Goal: Transaction & Acquisition: Purchase product/service

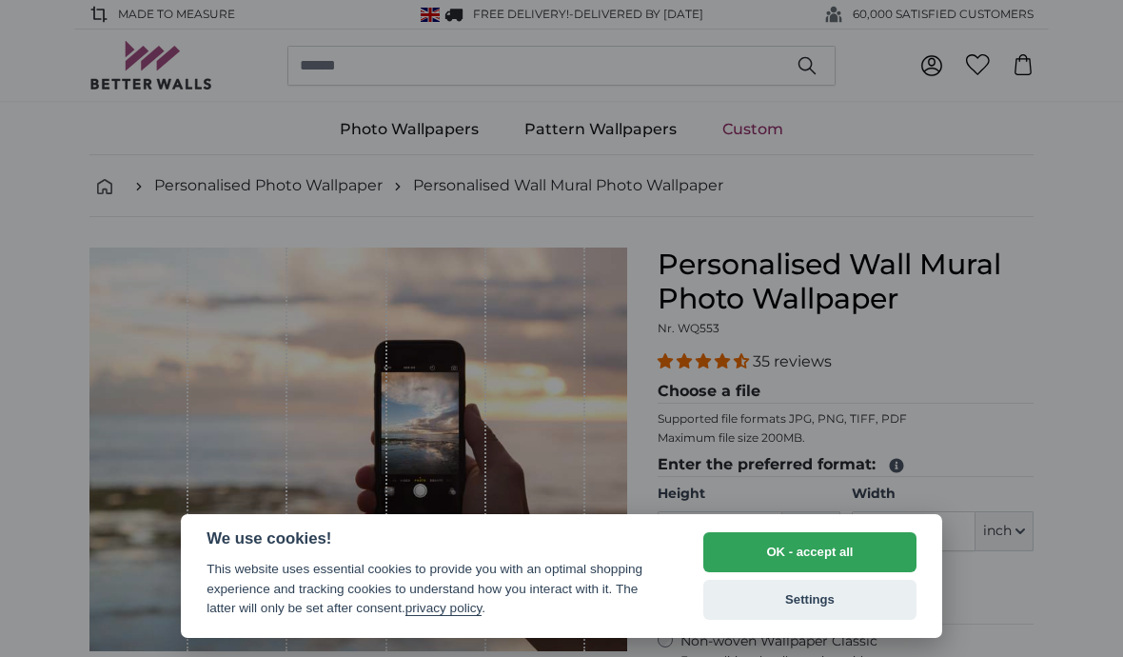
click at [892, 555] on button "OK - accept all" at bounding box center [809, 552] width 213 height 40
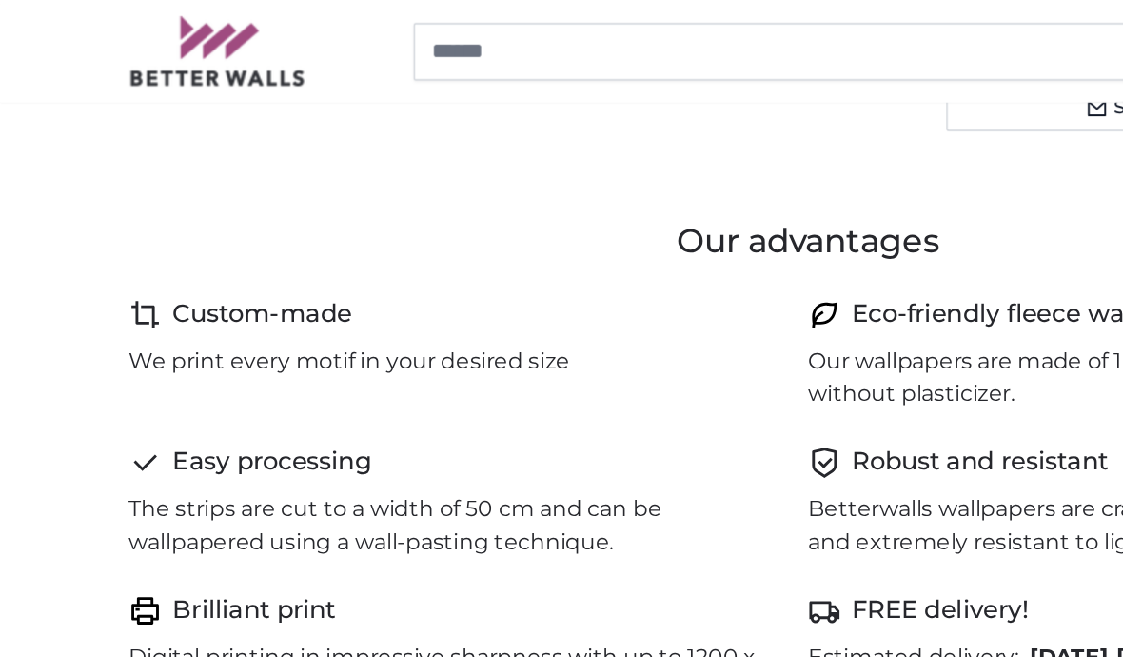
scroll to position [254, 0]
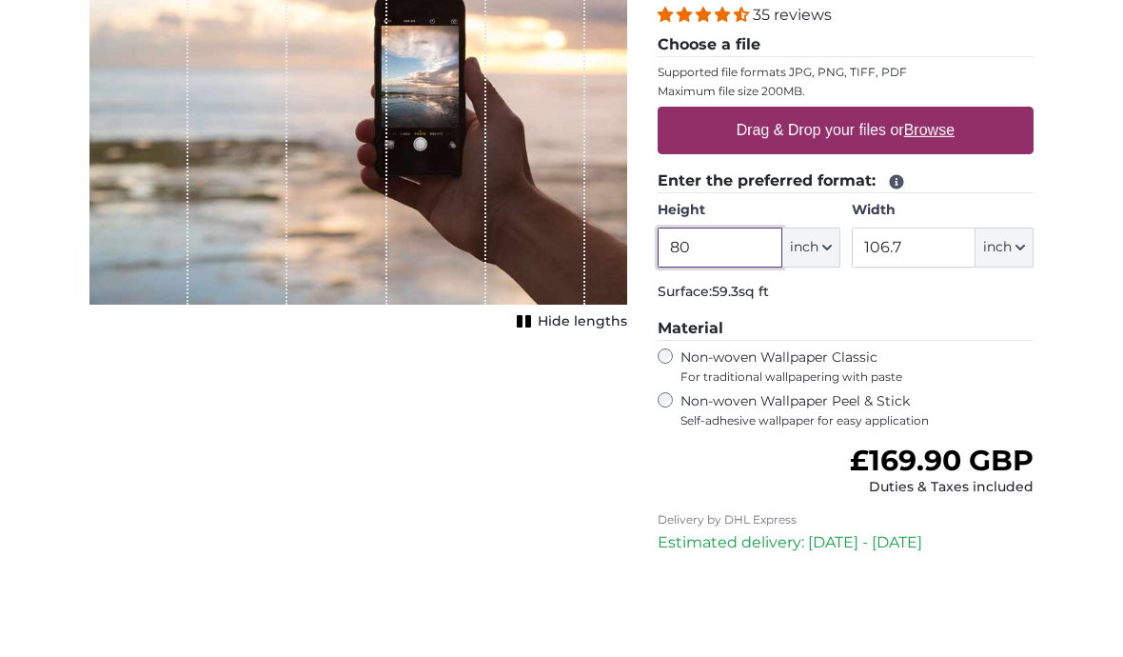
type input "8"
type input "159"
click at [940, 320] on input "106.7" at bounding box center [914, 340] width 124 height 40
type input "1"
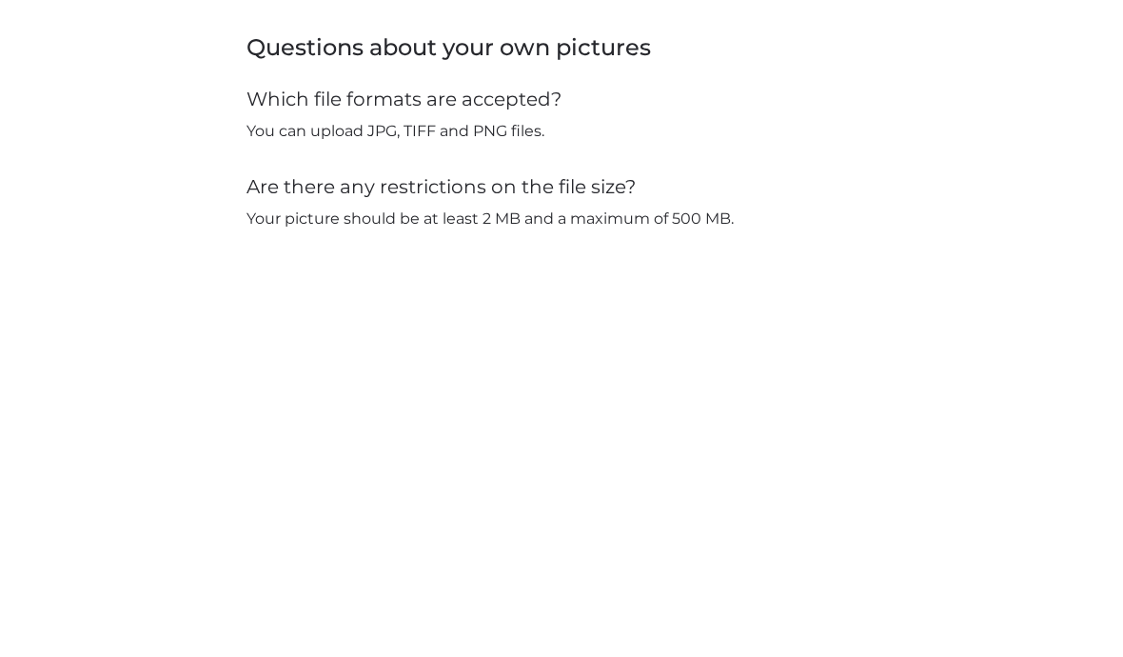
scroll to position [1625, 0]
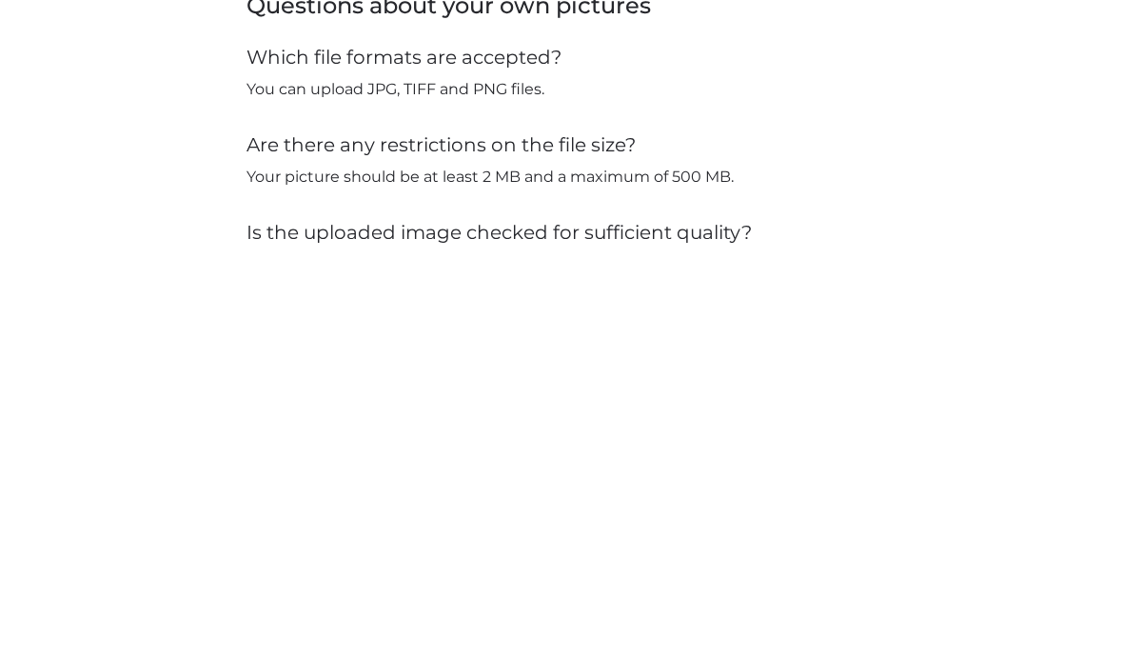
type input "134"
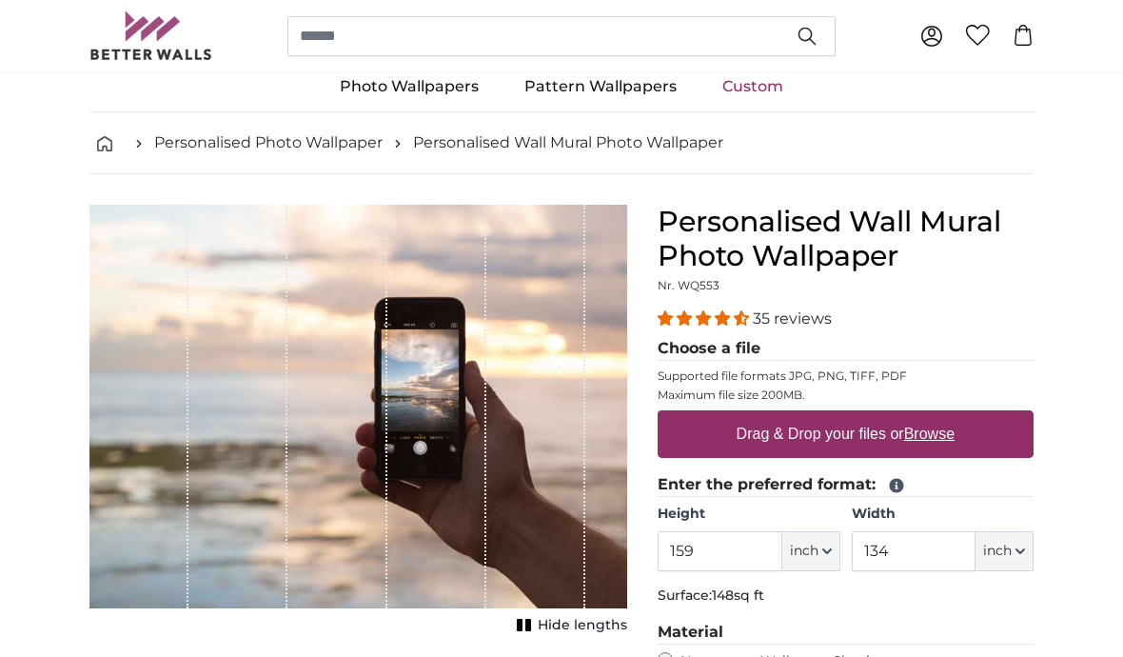
scroll to position [0, 0]
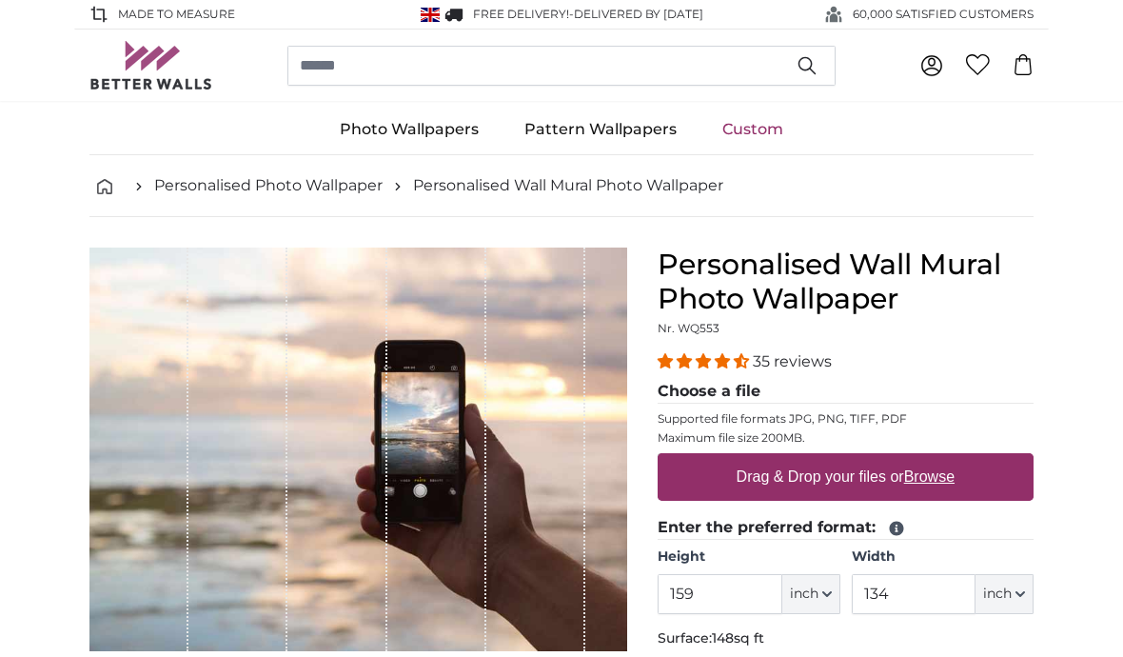
click at [955, 482] on u "Browse" at bounding box center [929, 476] width 50 height 16
click at [957, 459] on input "Drag & Drop your files or Browse" at bounding box center [846, 456] width 376 height 6
type input "**********"
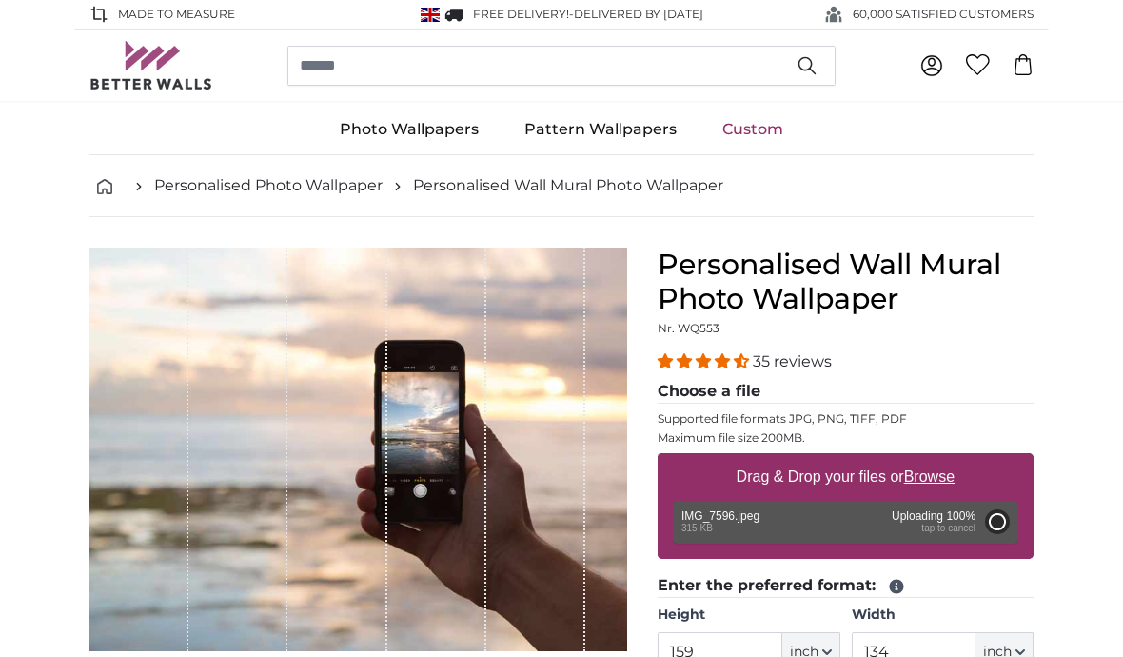
type input "25.6"
type input "47.9"
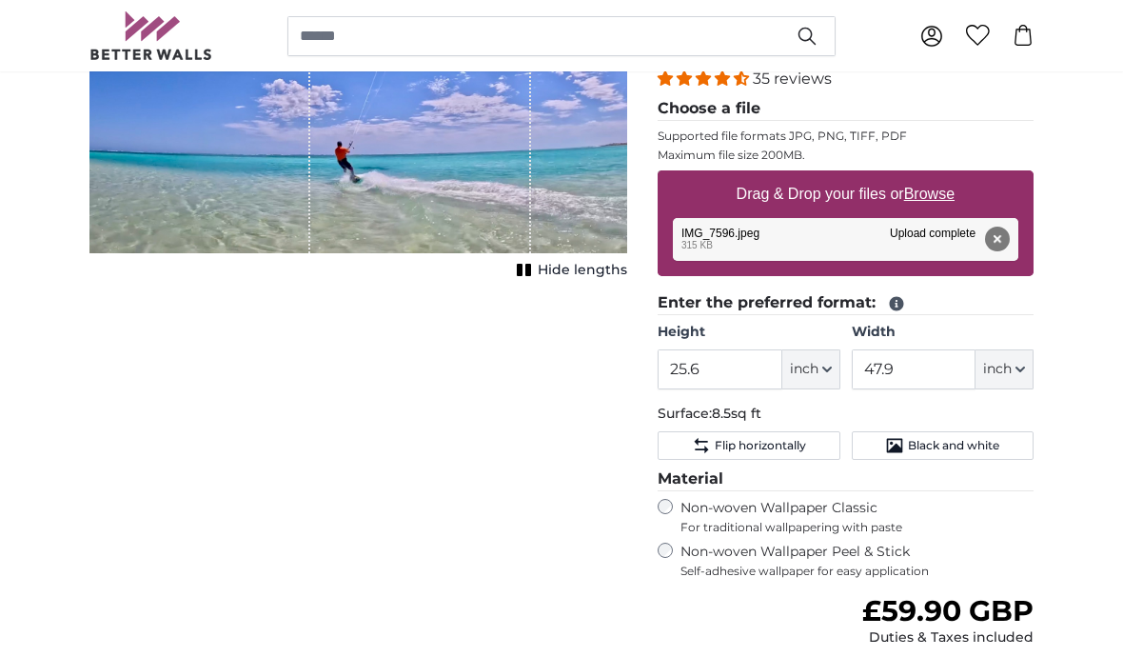
scroll to position [281, 0]
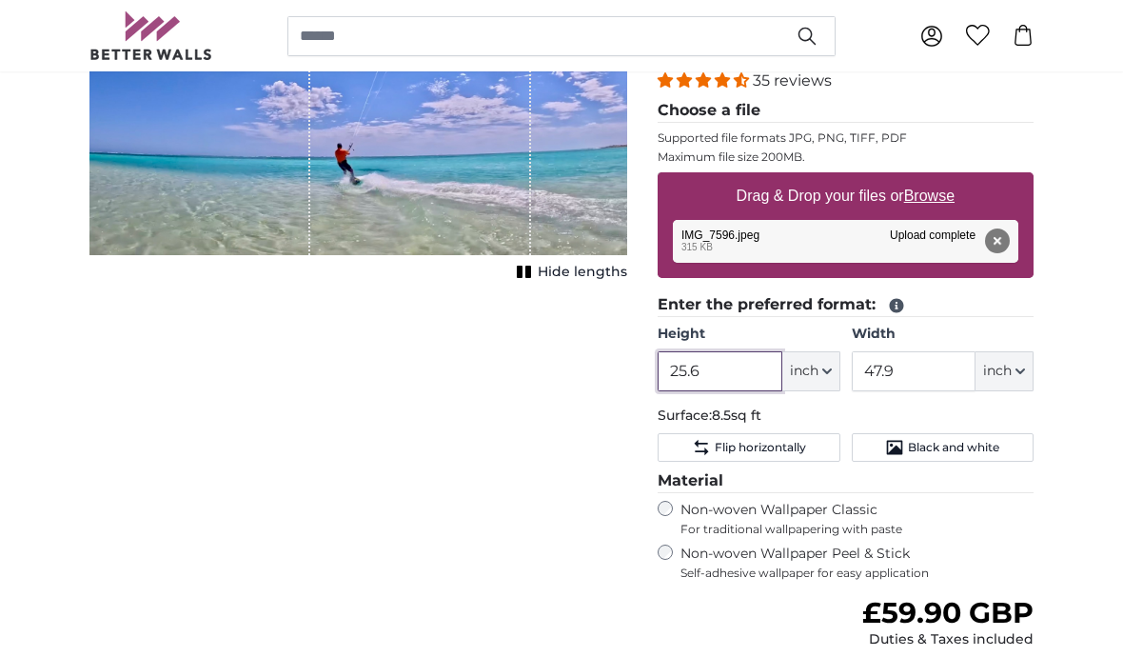
click at [741, 369] on input "25.6" at bounding box center [720, 371] width 124 height 40
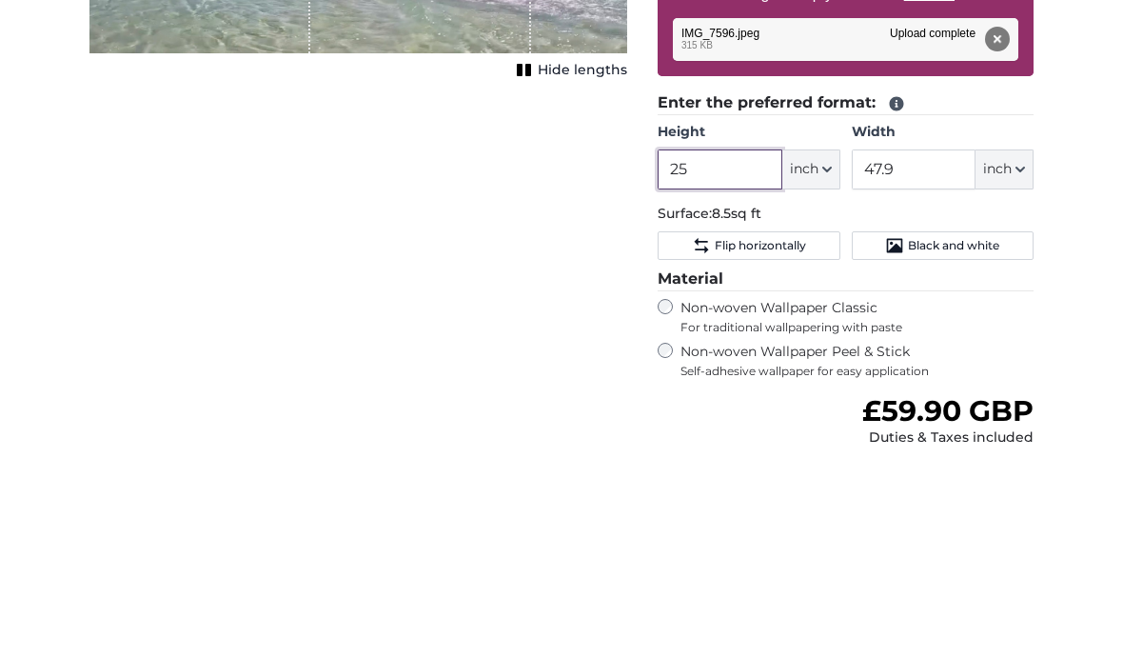
type input "2"
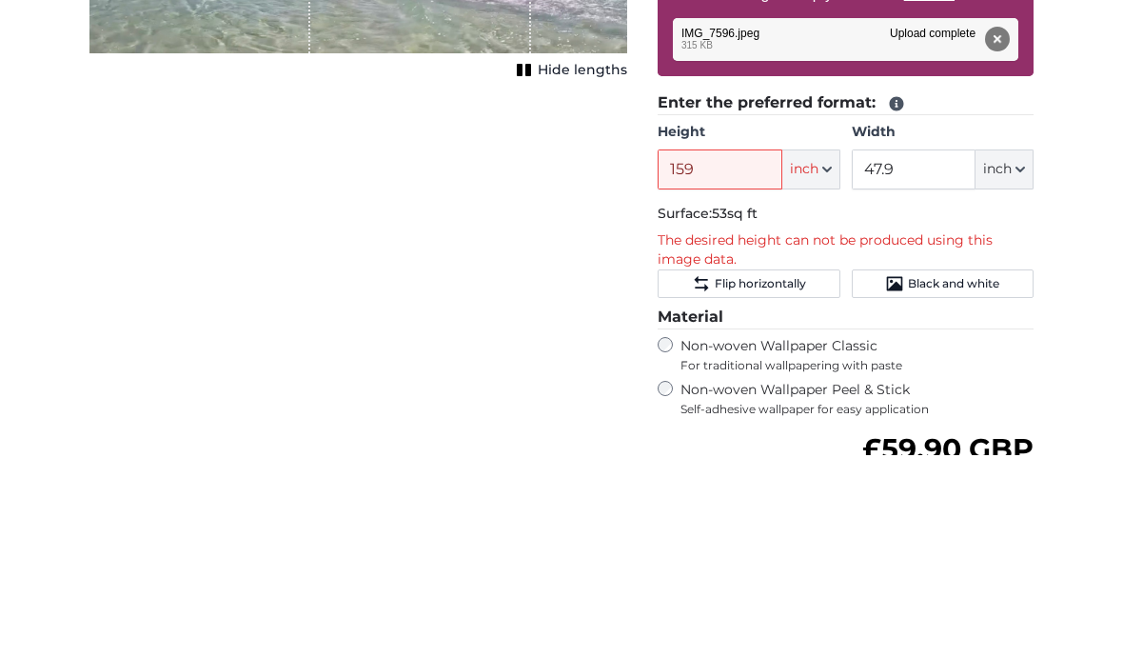
click at [820, 351] on button "inch" at bounding box center [811, 371] width 58 height 40
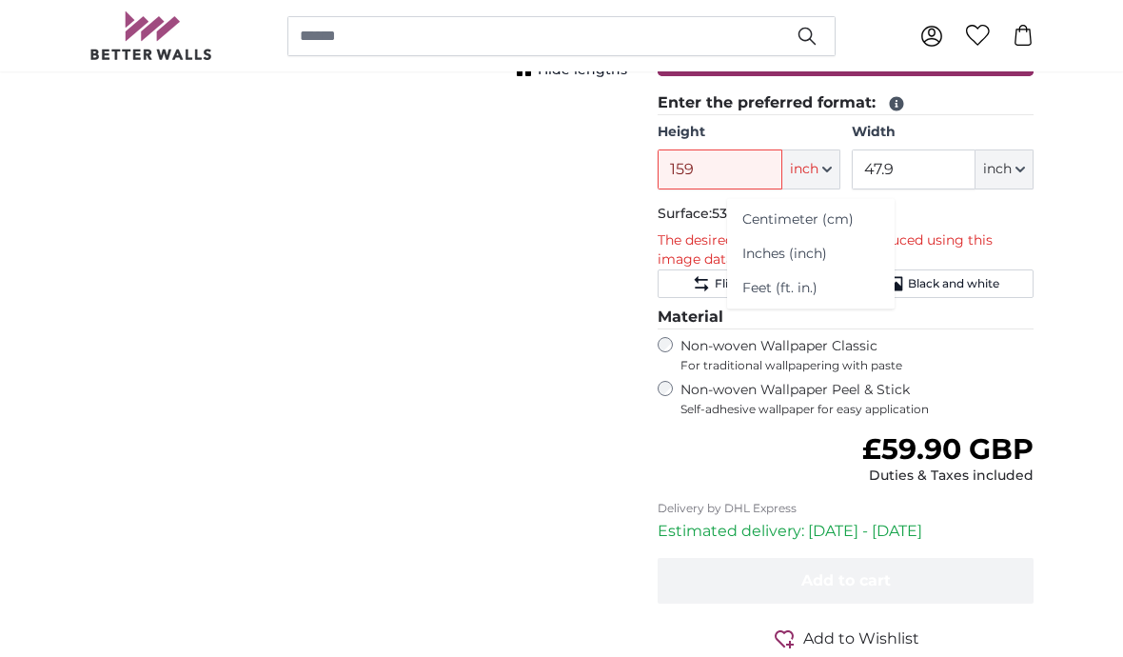
click at [807, 231] on link "Centimeter (cm)" at bounding box center [810, 220] width 167 height 34
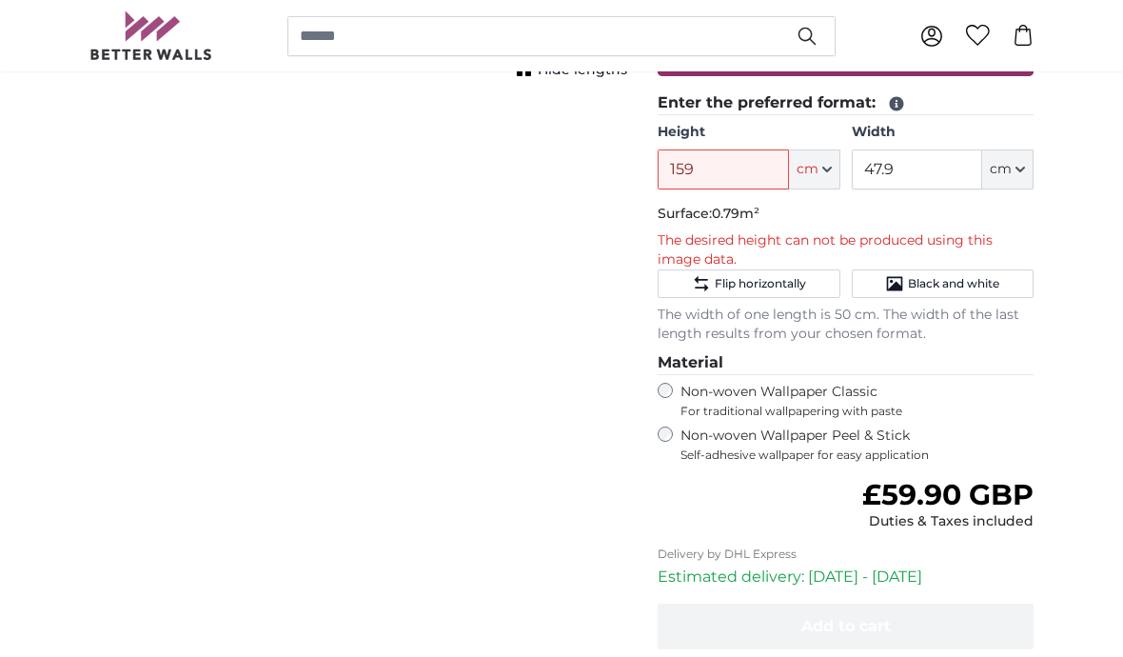
type input "65.1"
type input "121.7"
click at [823, 171] on icon "button" at bounding box center [827, 170] width 10 height 10
click at [837, 229] on link "Centimeter (cm)" at bounding box center [814, 220] width 167 height 34
click at [741, 181] on input "65.1" at bounding box center [723, 169] width 130 height 40
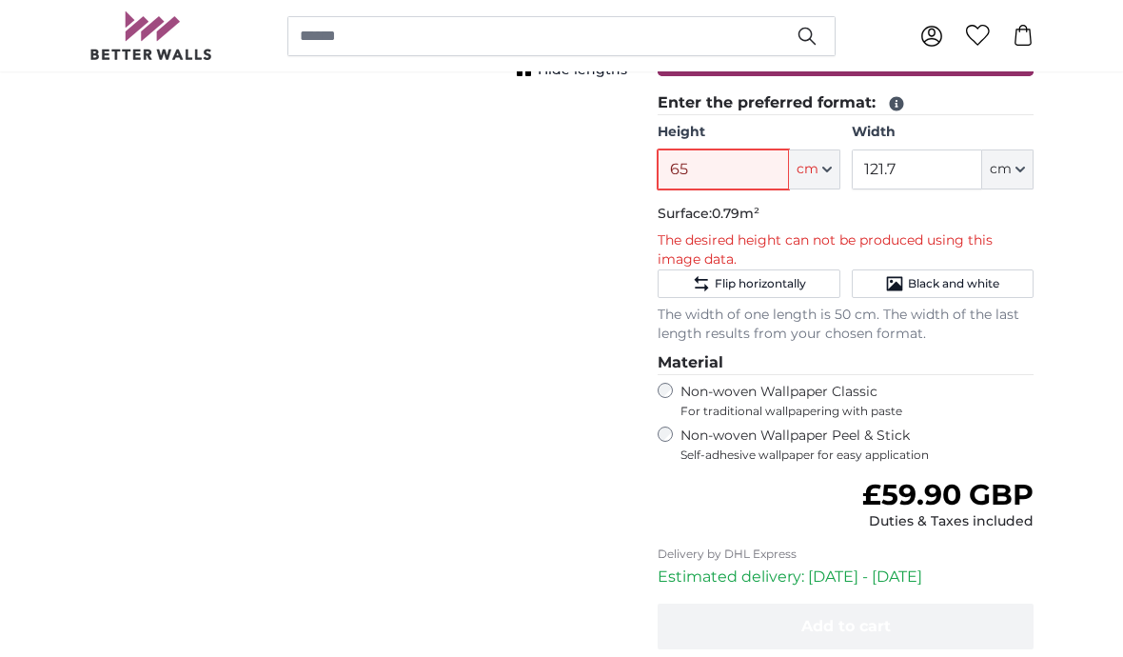
type input "6"
type input "159"
click at [935, 178] on input "121.7" at bounding box center [917, 169] width 130 height 40
type input "1"
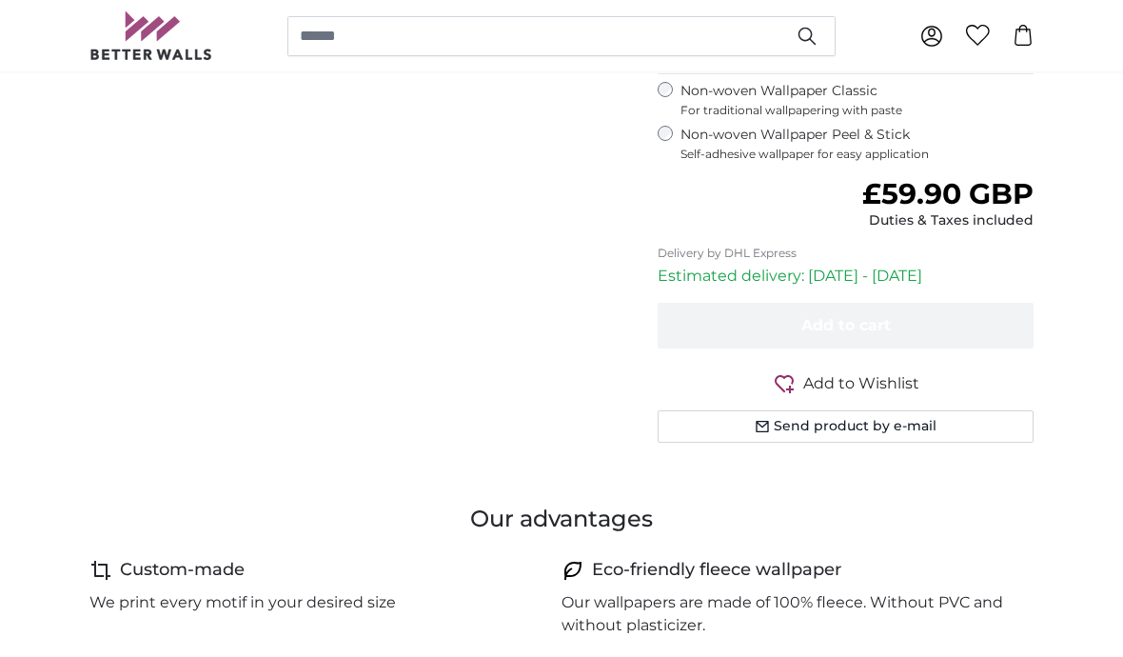
scroll to position [771, 0]
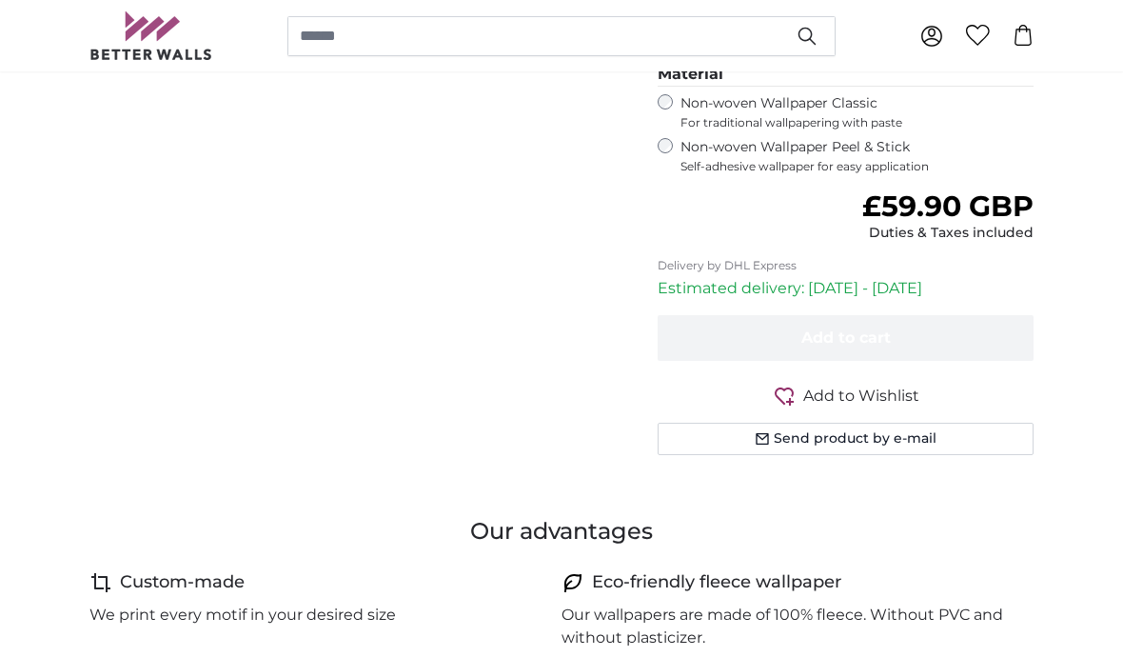
type input "134"
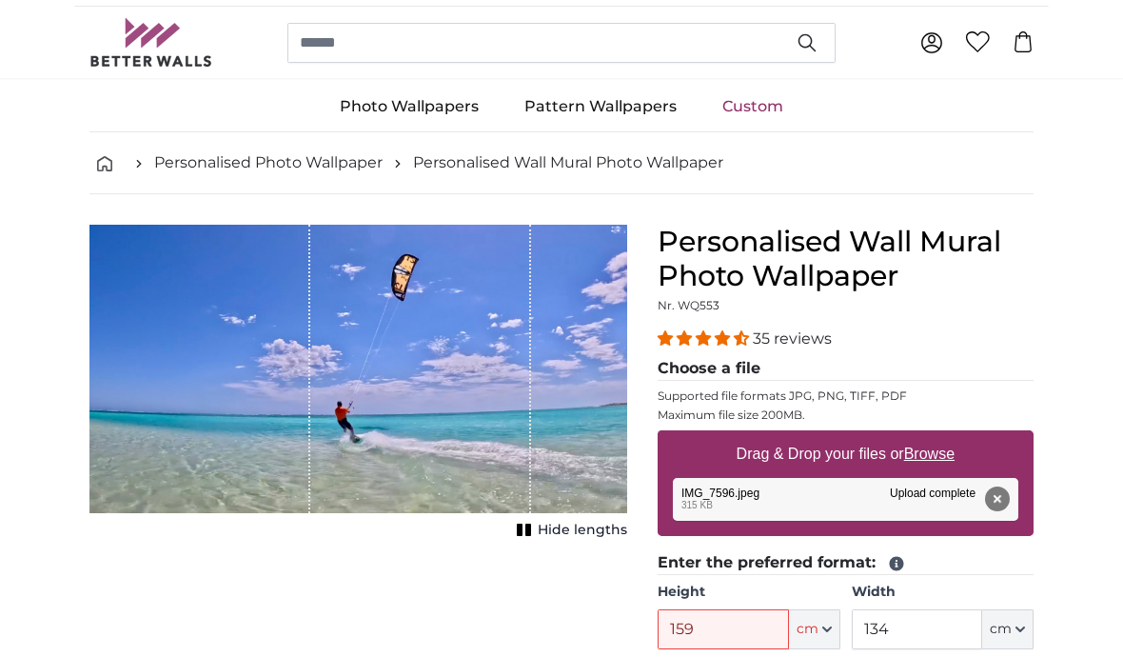
scroll to position [0, 0]
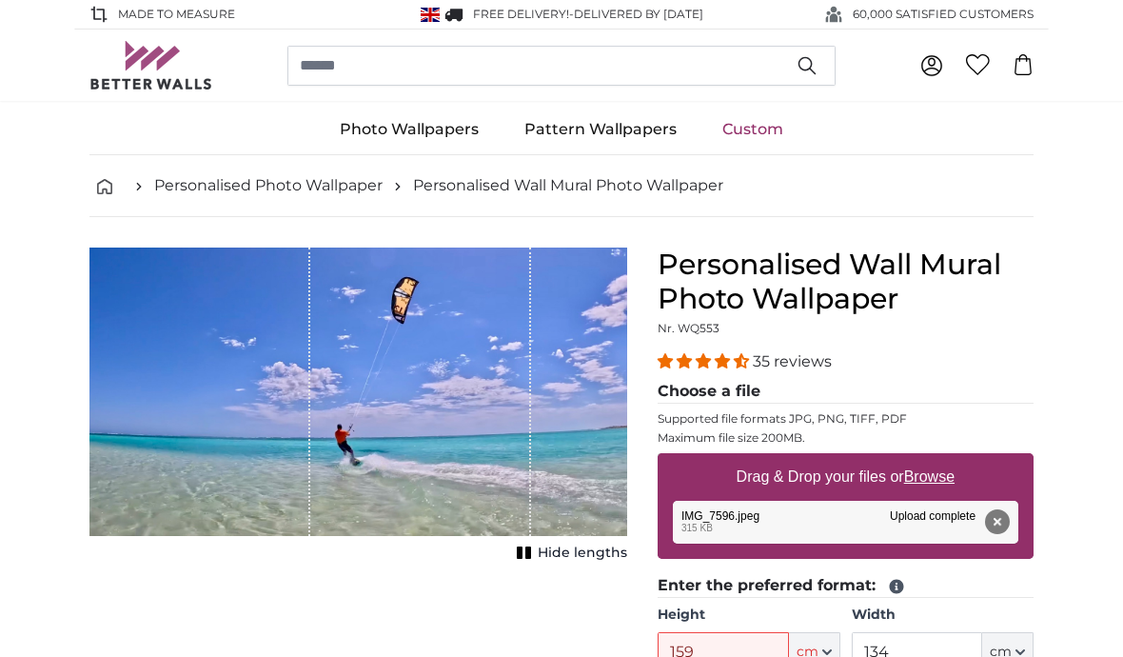
click at [1083, 7] on div "Made to Measure FREE delivery! - Delivered by [DATE] 60,000 SATISFIED CUSTOMERS" at bounding box center [561, 15] width 1123 height 30
